Goal: Information Seeking & Learning: Learn about a topic

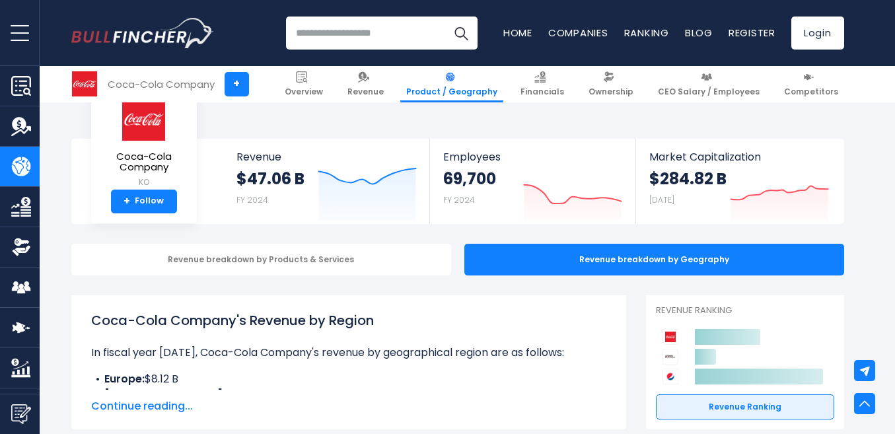
drag, startPoint x: 0, startPoint y: 0, endPoint x: 369, endPoint y: 173, distance: 407.7
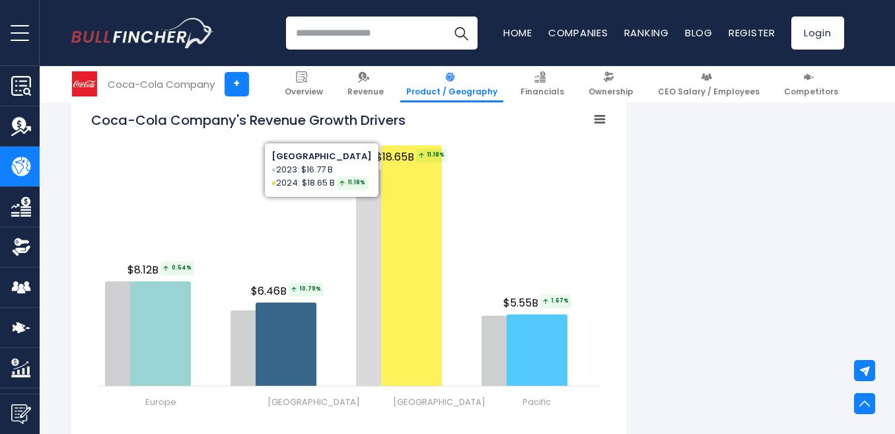
scroll to position [1521, 0]
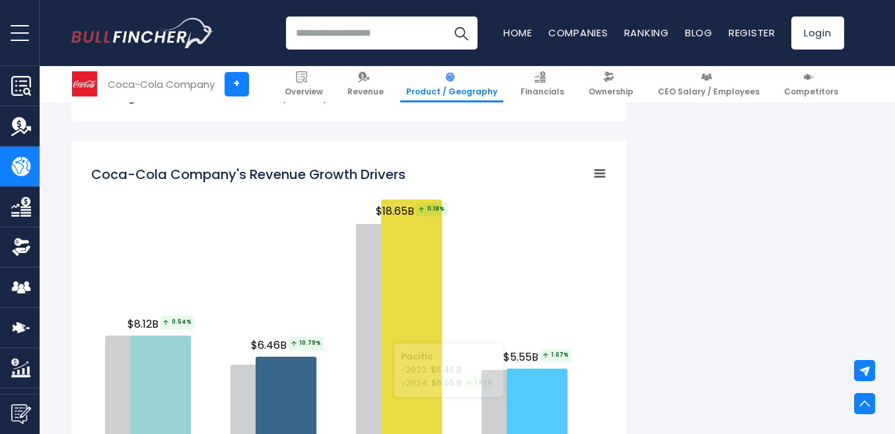
click at [604, 172] on icon "Coca-Cola Company's Revenue Growth Drivers" at bounding box center [599, 173] width 9 height 7
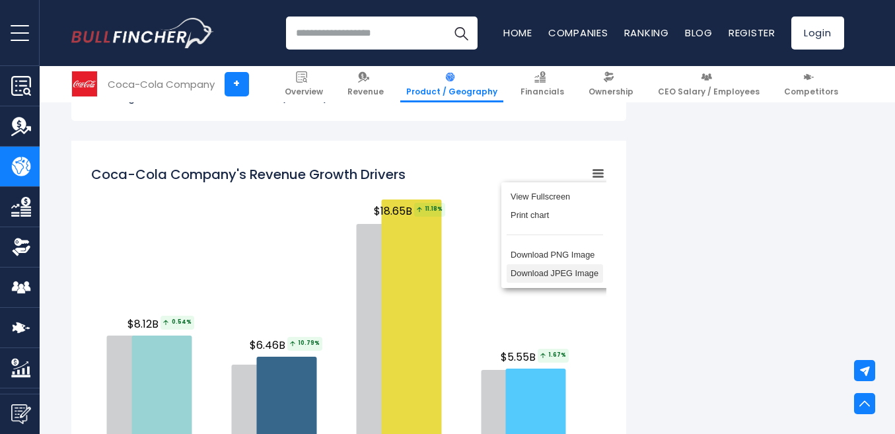
click at [542, 276] on li "Download JPEG Image" at bounding box center [555, 273] width 96 height 18
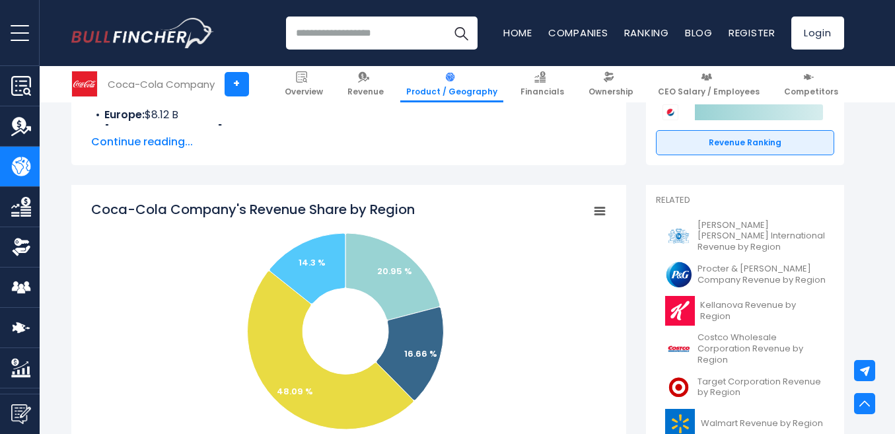
scroll to position [330, 0]
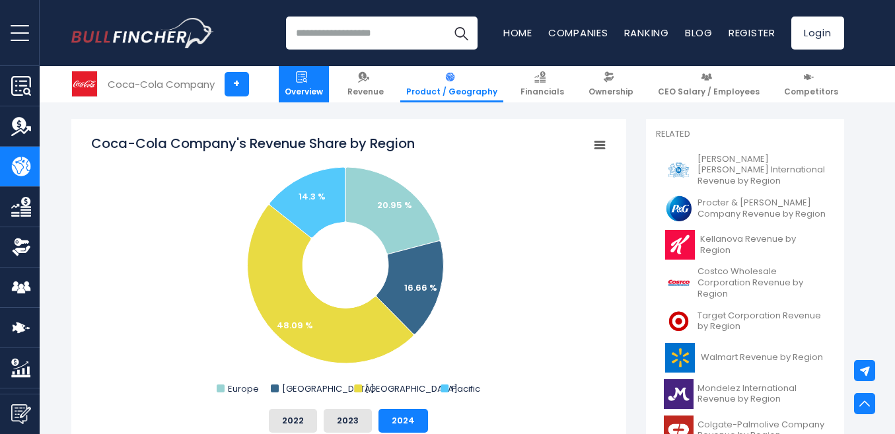
click at [329, 75] on link "Overview" at bounding box center [304, 84] width 50 height 36
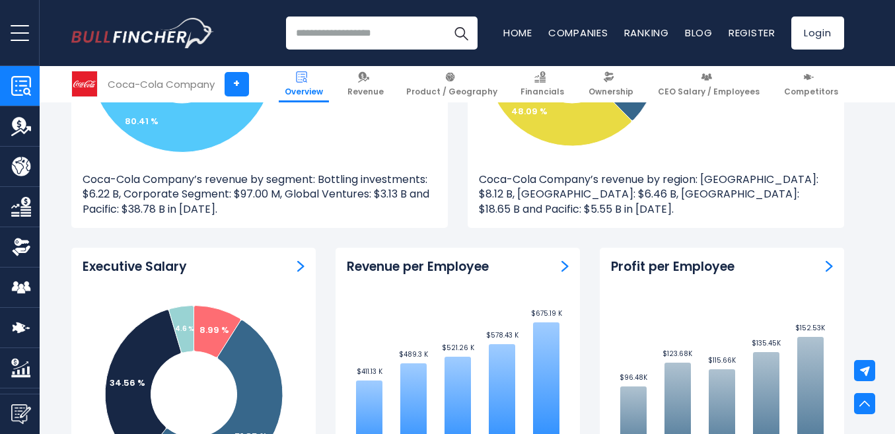
scroll to position [1321, 0]
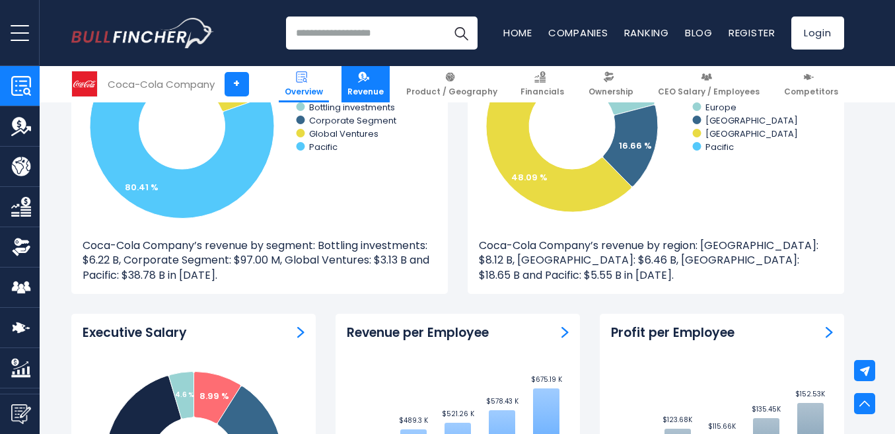
click at [384, 90] on span "Revenue" at bounding box center [365, 92] width 36 height 11
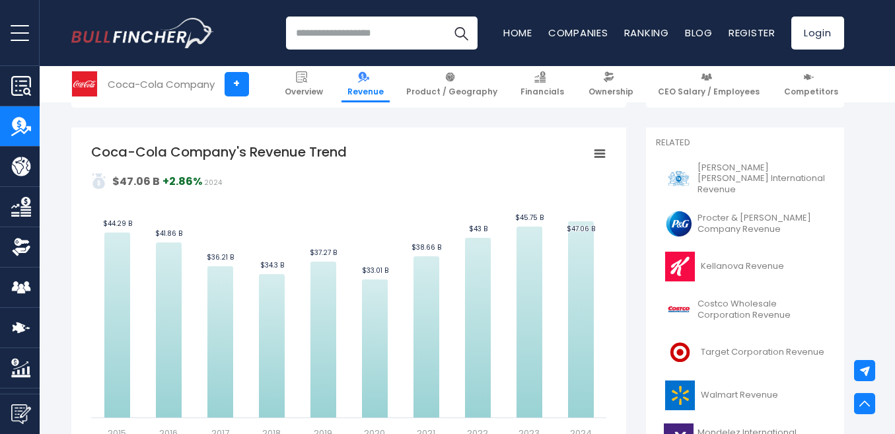
scroll to position [264, 0]
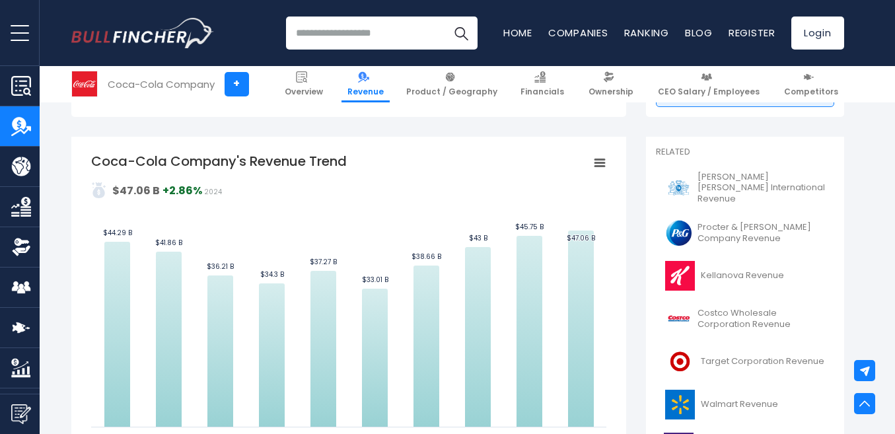
drag, startPoint x: 351, startPoint y: 164, endPoint x: 291, endPoint y: 157, distance: 60.5
click at [299, 157] on icon "Created with Highcharts 12.1.2 Values Chart context menu Coca-Cola Company's Re…" at bounding box center [348, 300] width 515 height 297
drag, startPoint x: 289, startPoint y: 157, endPoint x: 330, endPoint y: 163, distance: 41.5
click at [330, 163] on tspan "Coca-Cola Company's Revenue Trend" at bounding box center [219, 161] width 256 height 18
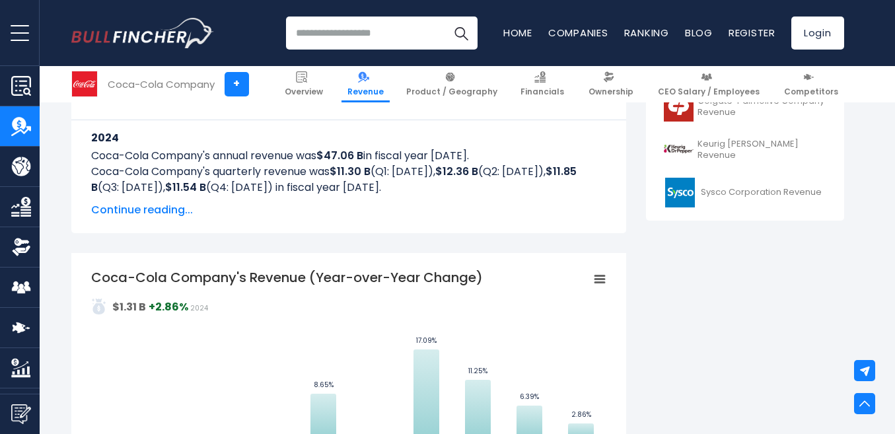
scroll to position [660, 0]
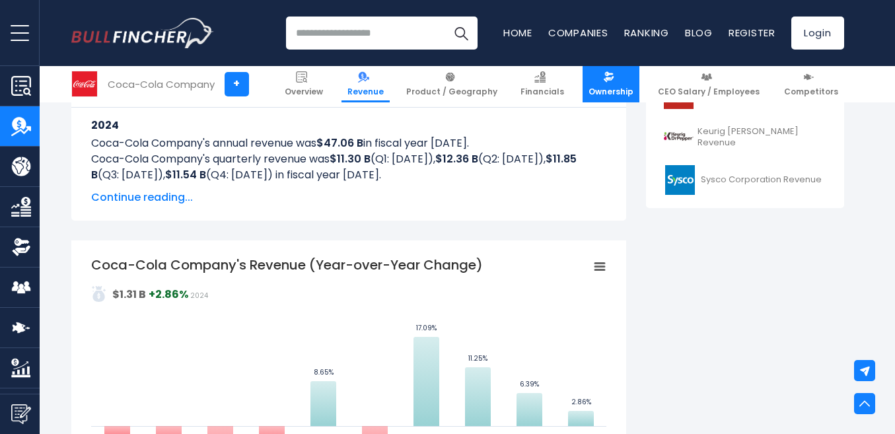
click at [614, 78] on img at bounding box center [608, 76] width 11 height 11
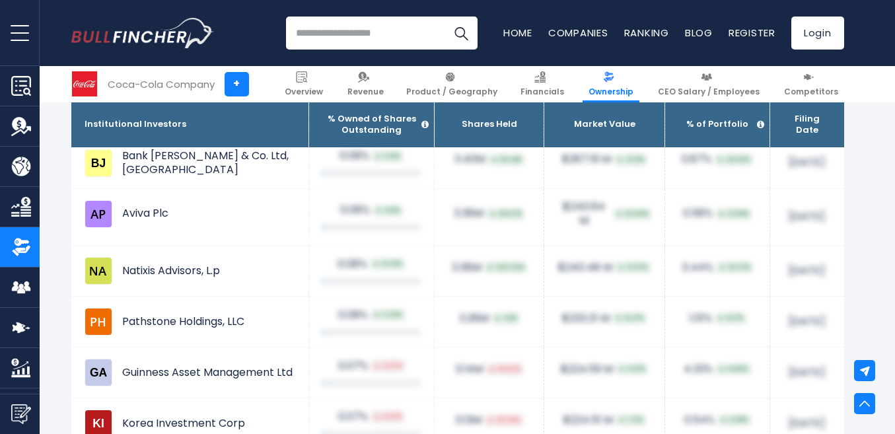
scroll to position [5415, 0]
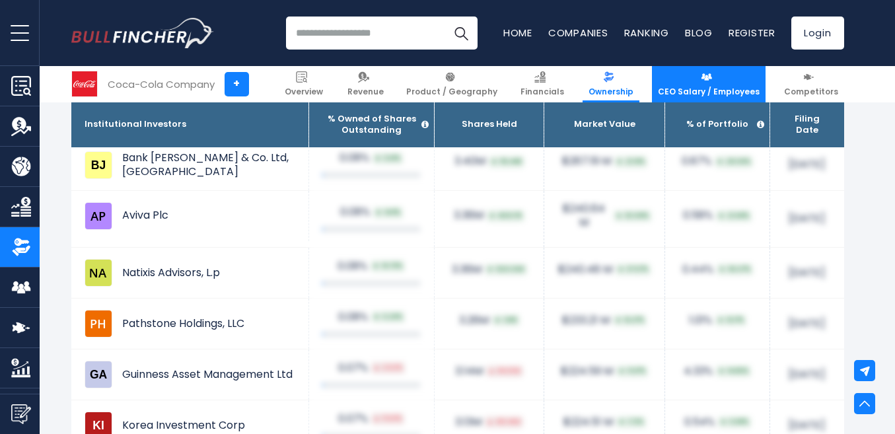
click at [696, 85] on link "CEO Salary / Employees" at bounding box center [709, 84] width 114 height 36
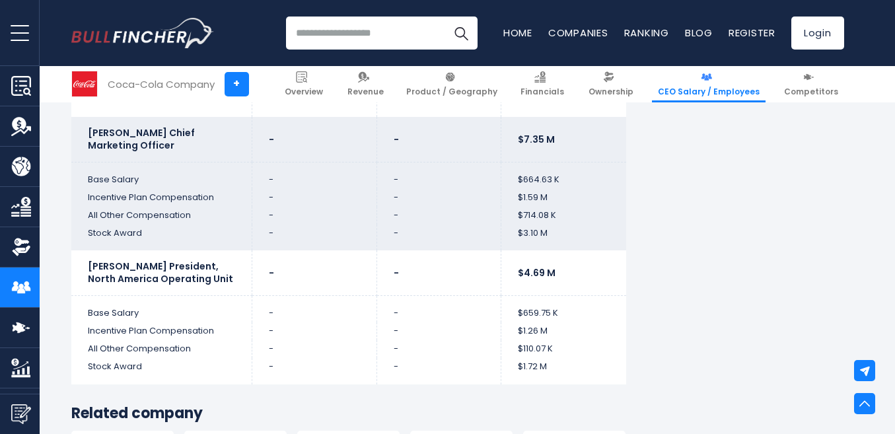
scroll to position [4490, 0]
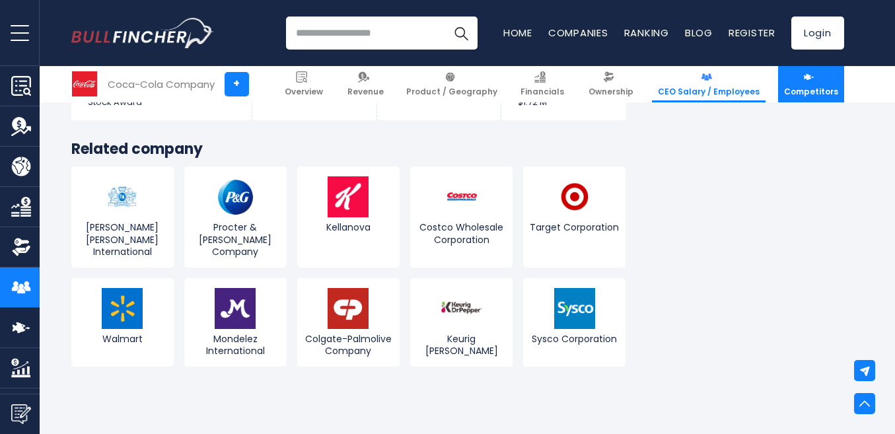
click at [792, 90] on span "Competitors" at bounding box center [811, 92] width 54 height 11
